Goal: Find specific page/section: Find specific page/section

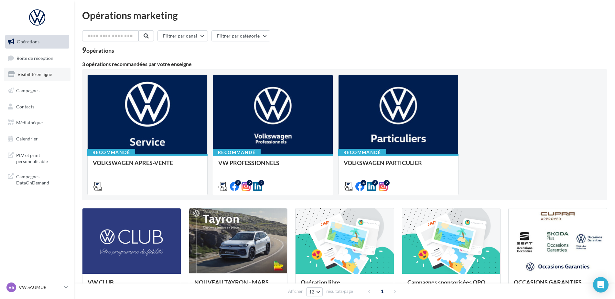
click at [50, 75] on span "Visibilité en ligne" at bounding box center [34, 73] width 35 height 5
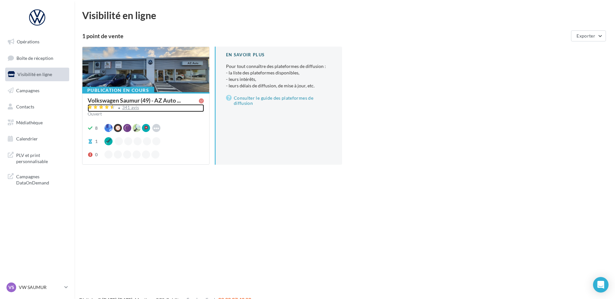
click at [132, 107] on div "341 avis" at bounding box center [130, 107] width 17 height 4
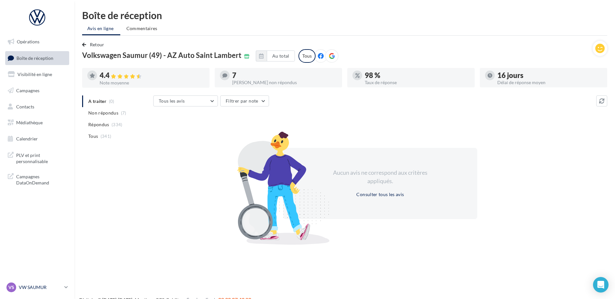
click at [30, 292] on link "VS VW SAUMUR vw-sau-tar" at bounding box center [37, 287] width 64 height 12
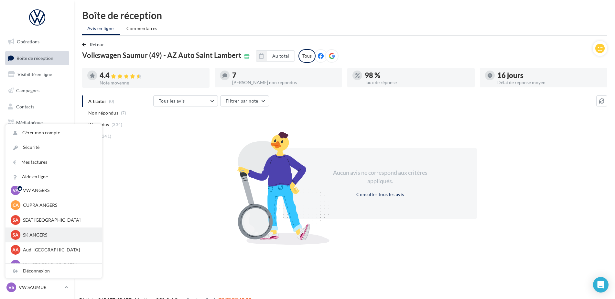
scroll to position [32, 0]
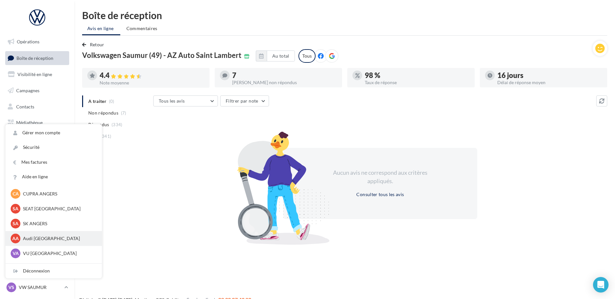
click at [38, 244] on div "AA Audi ANGERS audi-ange-tar" at bounding box center [53, 238] width 96 height 15
click at [42, 239] on p "Audi [GEOGRAPHIC_DATA]" at bounding box center [58, 238] width 71 height 6
